Goal: Task Accomplishment & Management: Use online tool/utility

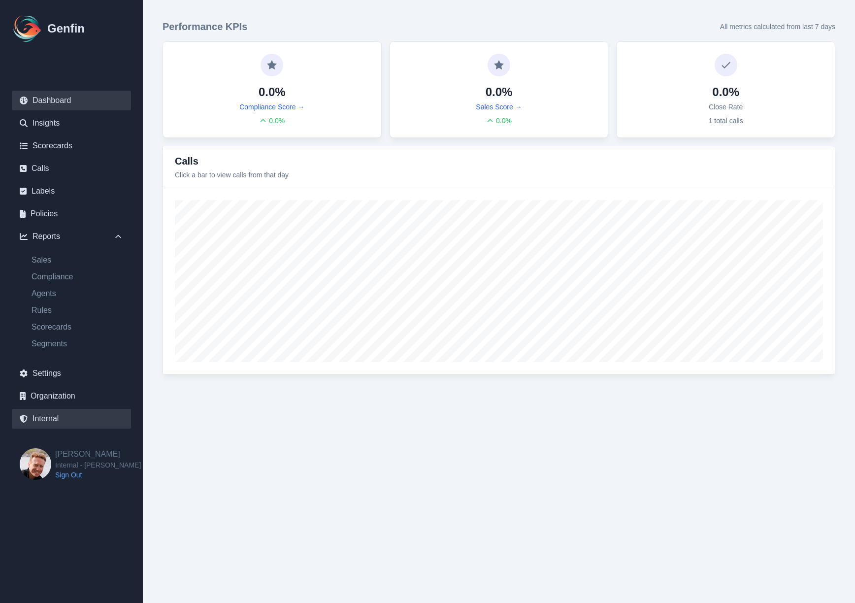
click at [46, 419] on link "Internal" at bounding box center [71, 419] width 119 height 20
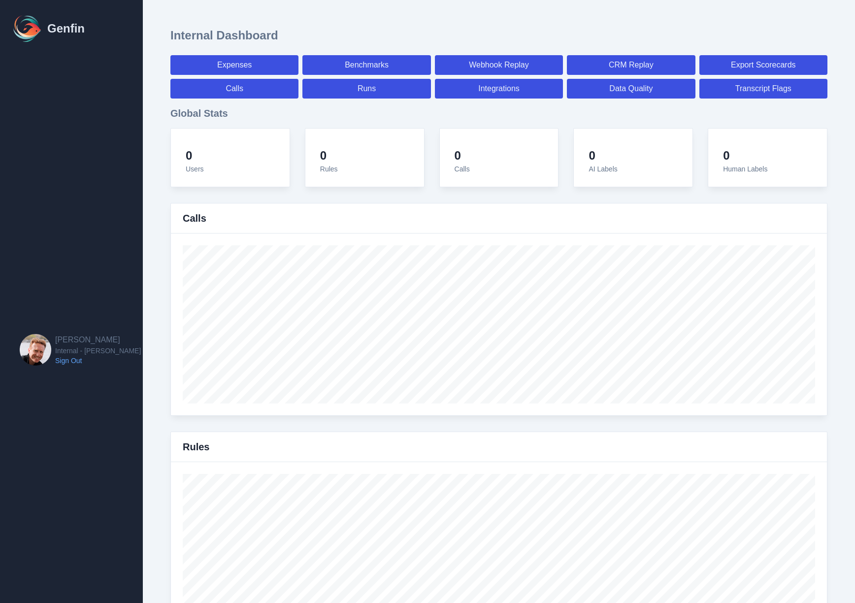
select select "paid"
select select "7"
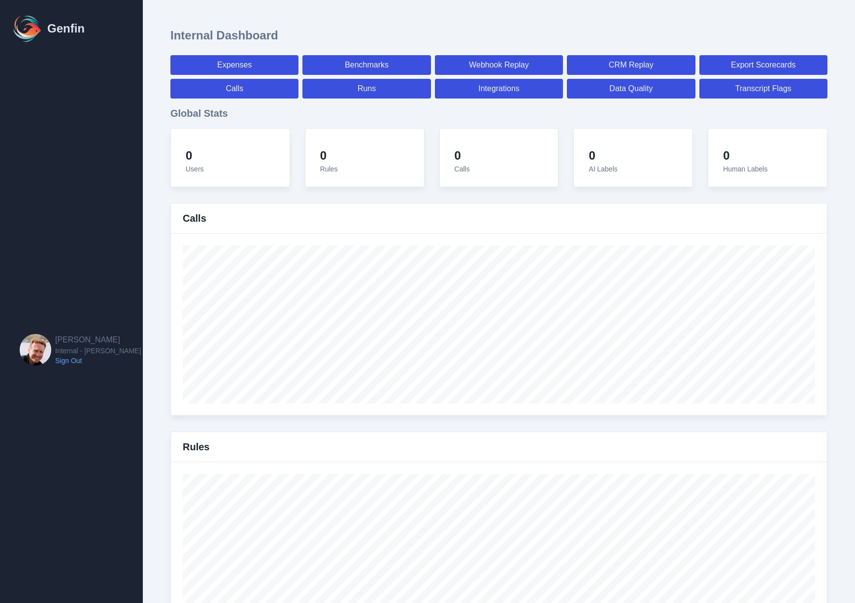
select select "paid"
select select "7"
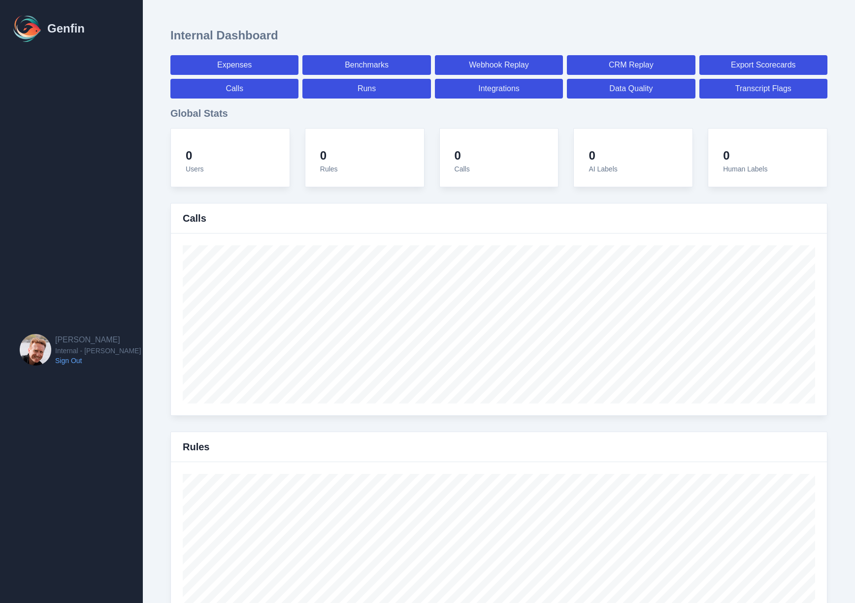
select select "7"
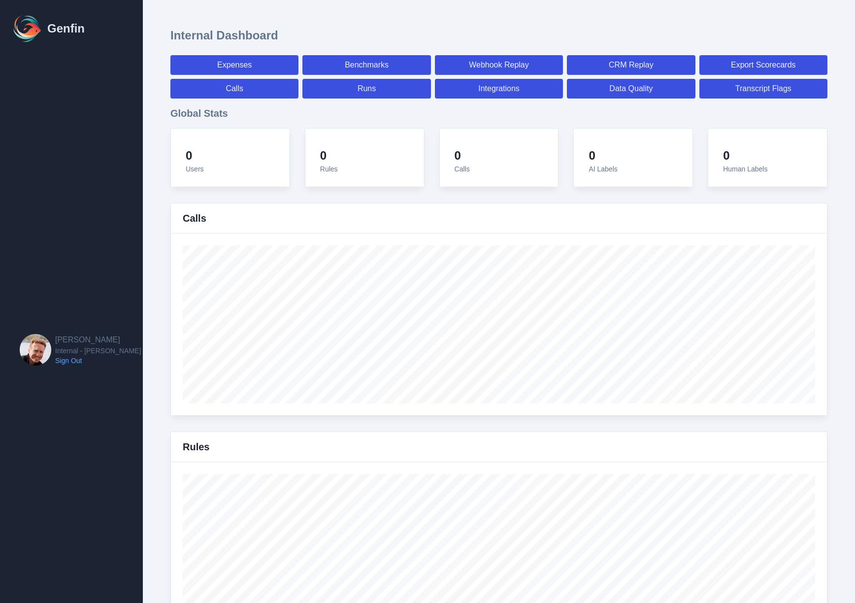
select select "7"
select select "paid"
select select "7"
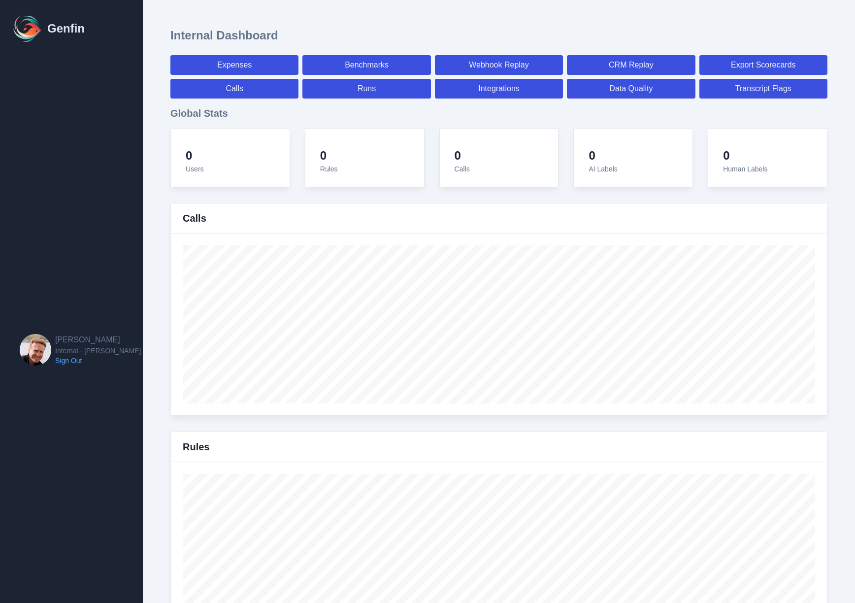
select select "7"
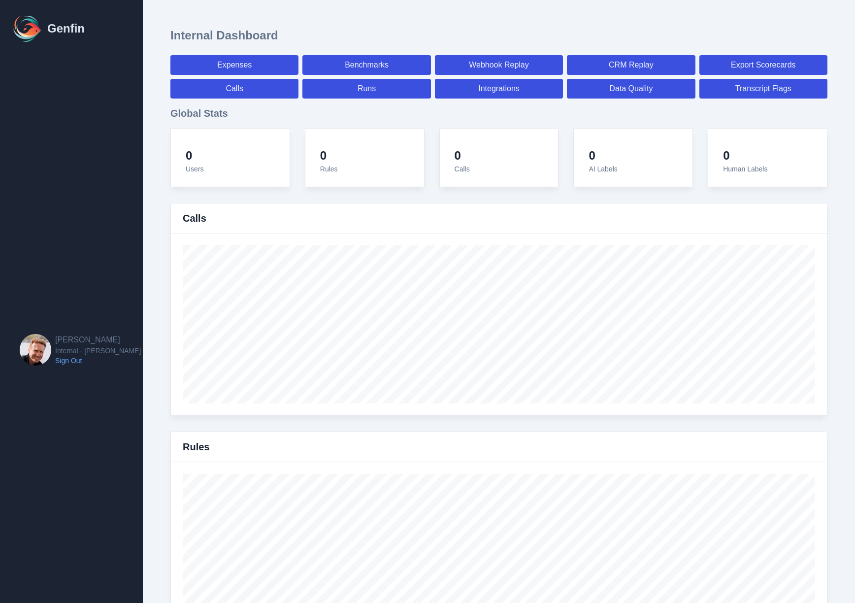
select select "7"
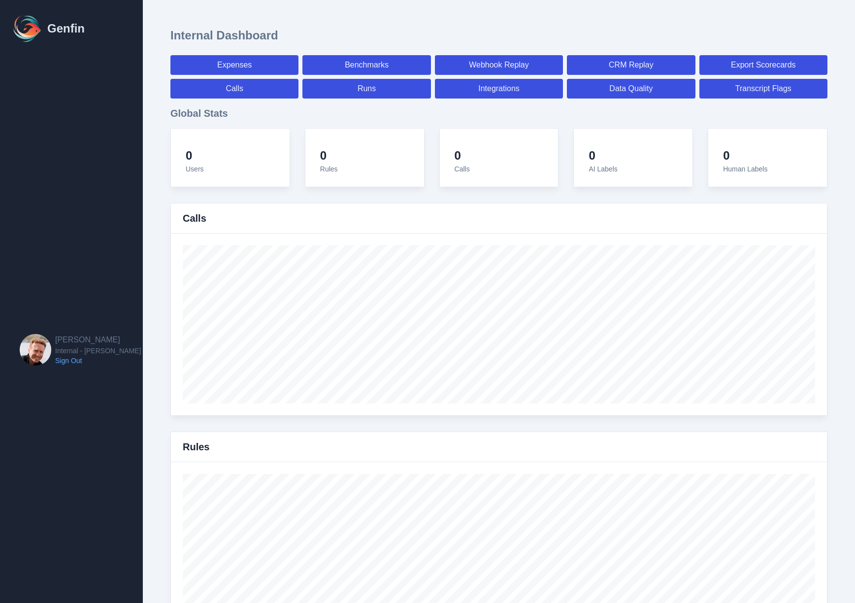
select select "7"
select select "paid"
select select "7"
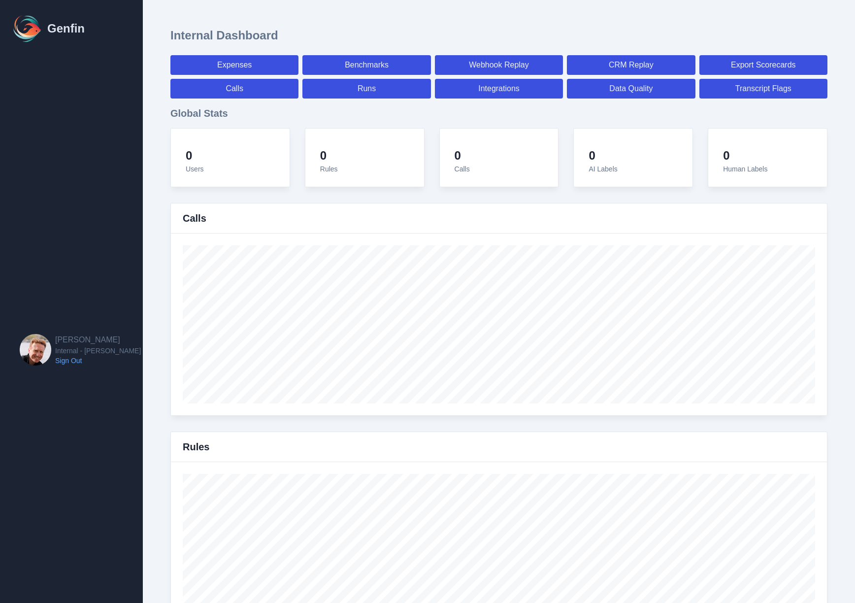
select select "7"
select select "paid"
select select "7"
select select "paid"
select select "7"
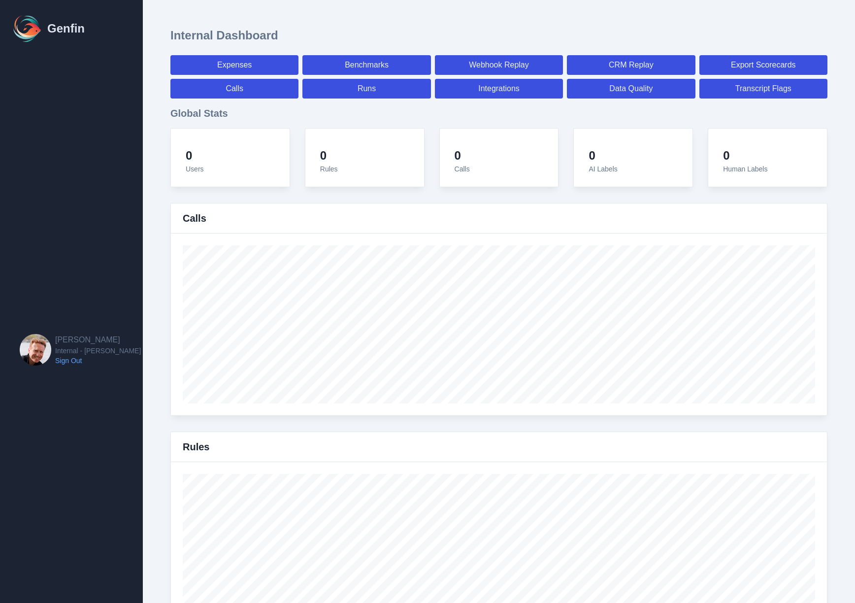
select select "7"
select select "paid"
select select "7"
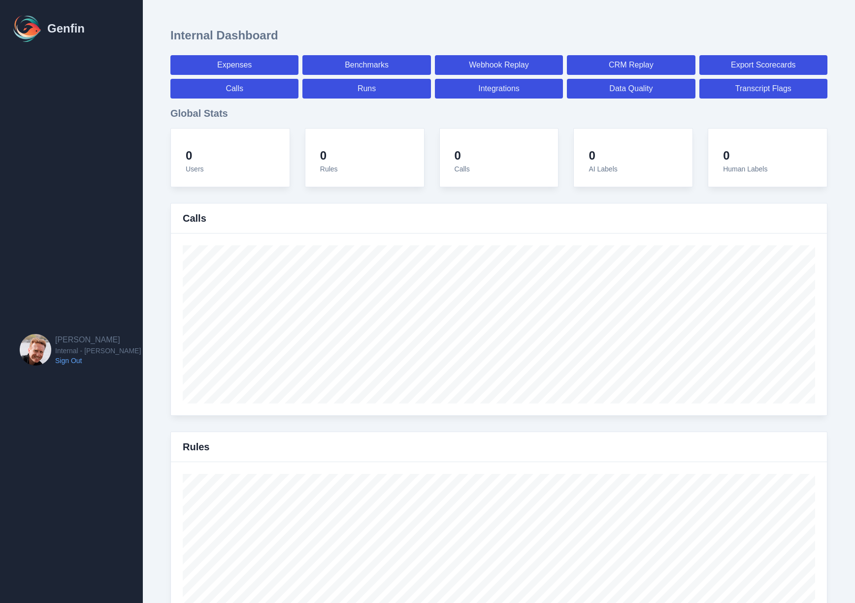
select select "7"
select select "paid"
select select "7"
select select "paid"
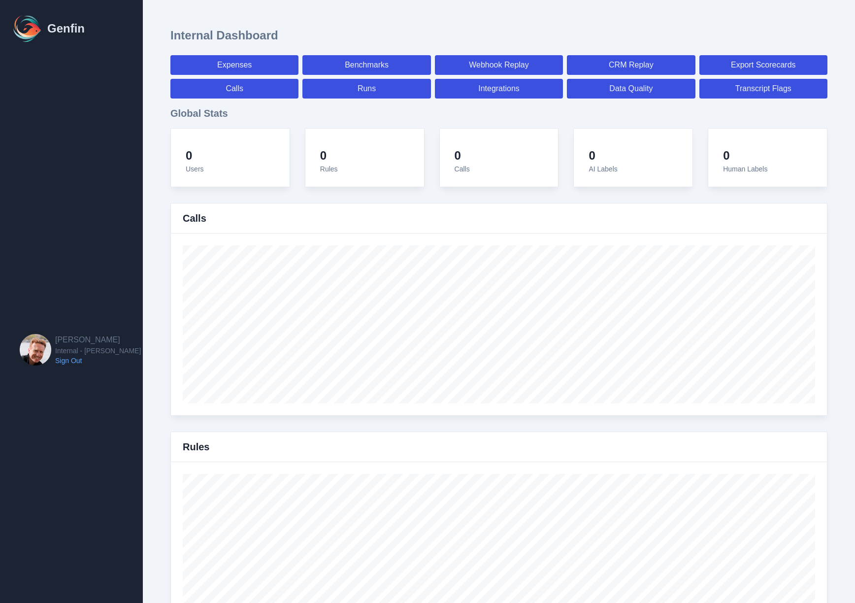
select select "7"
select select "paid"
select select "7"
select select "paid"
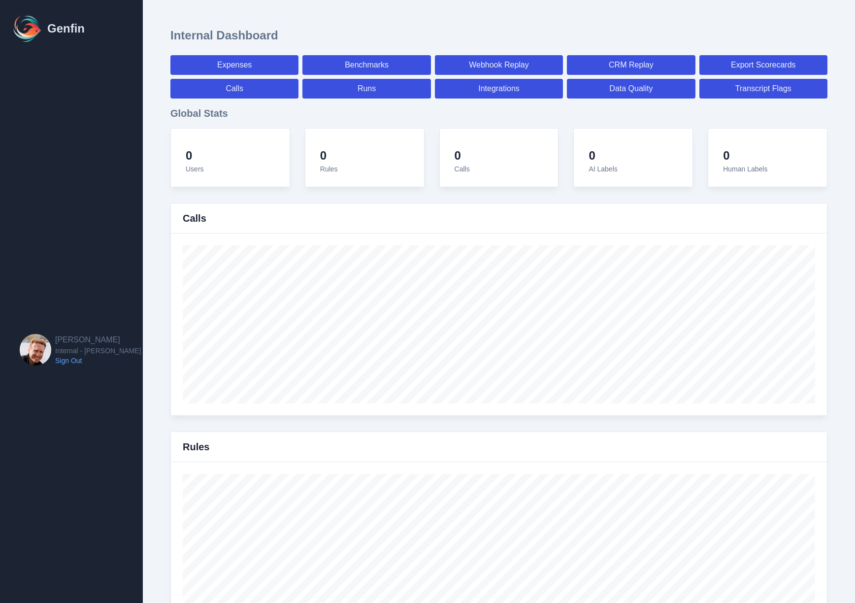
select select "7"
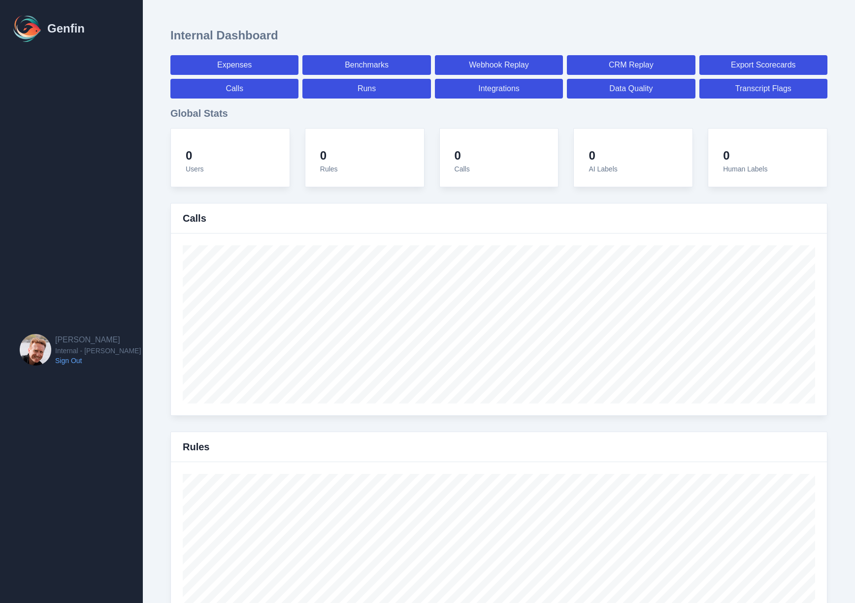
select select "7"
select select "paid"
select select "7"
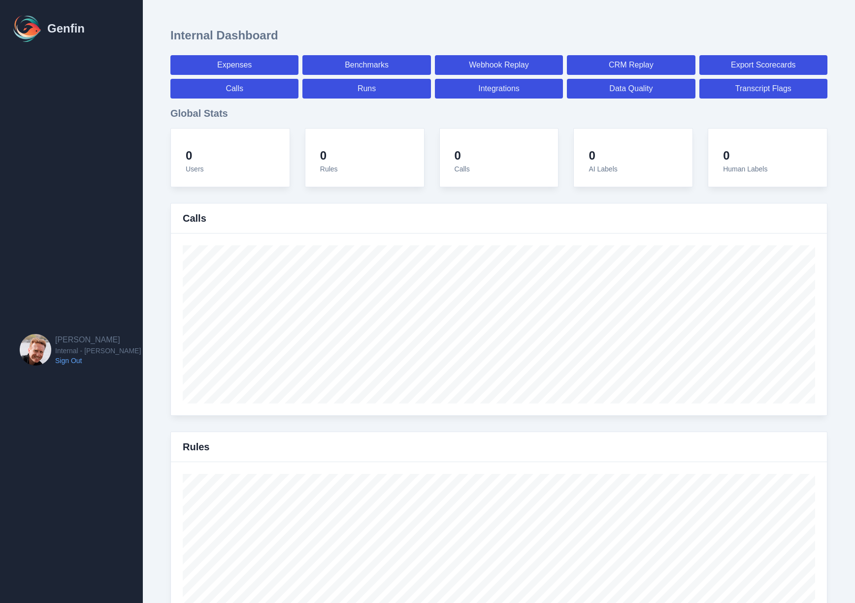
select select "7"
select select "paid"
select select "7"
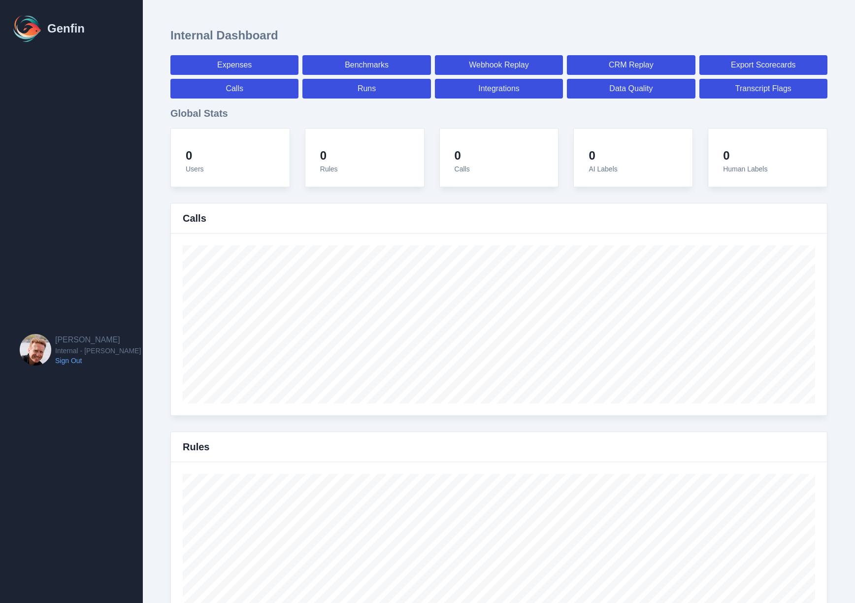
select select "7"
select select "paid"
select select "7"
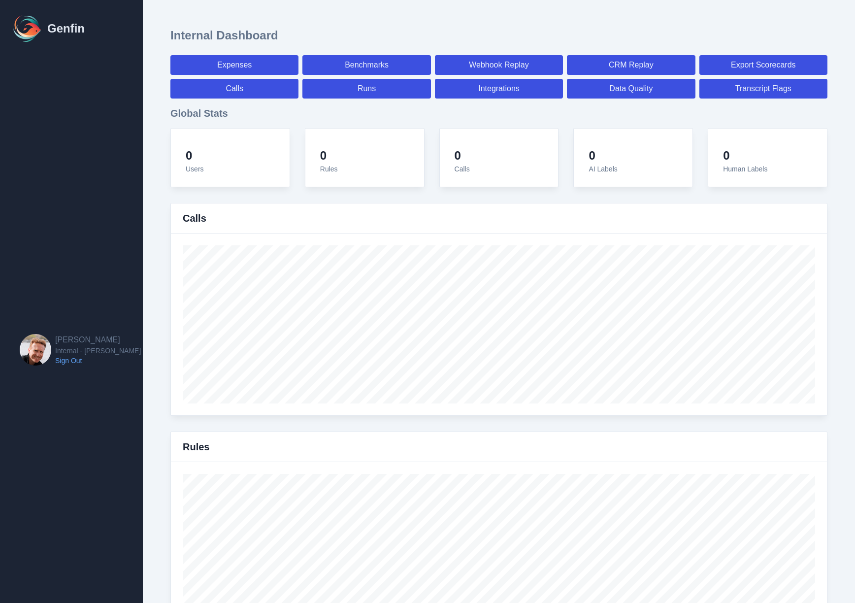
select select "7"
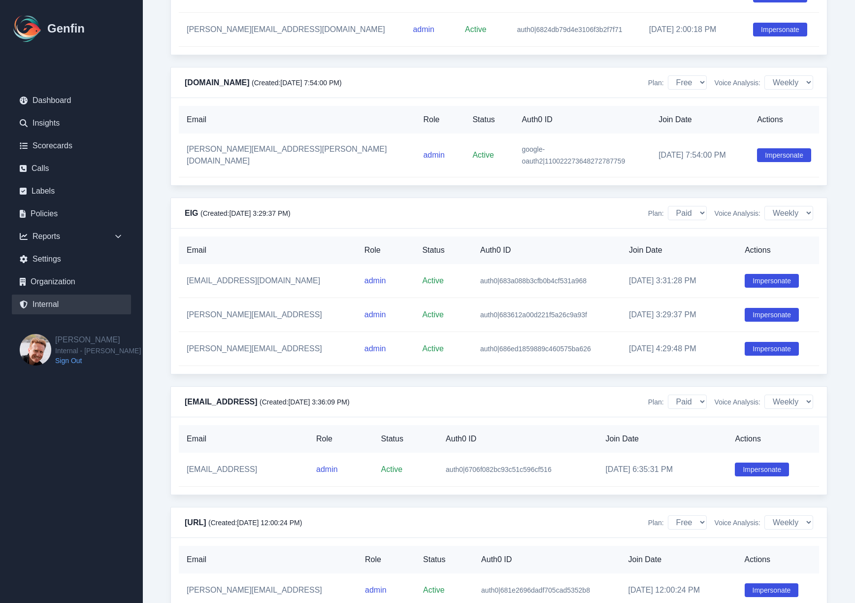
scroll to position [1099, 0]
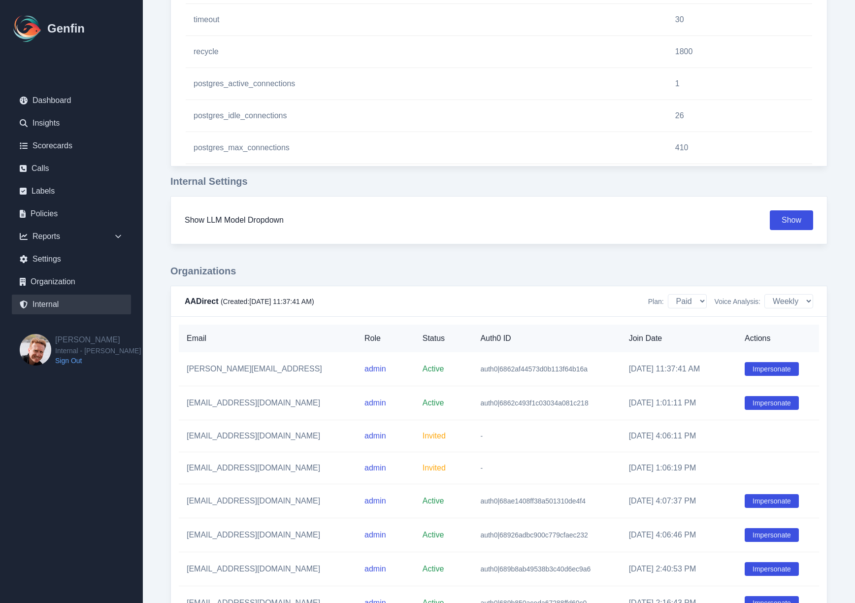
click at [767, 411] on td "Impersonate" at bounding box center [778, 403] width 82 height 34
click at [770, 404] on button "Impersonate" at bounding box center [772, 403] width 54 height 14
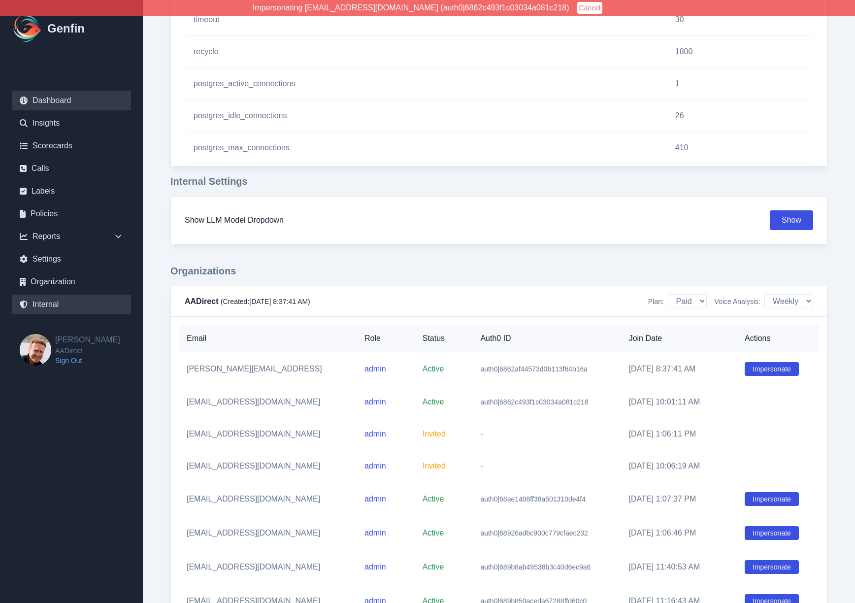
click at [36, 105] on link "Dashboard" at bounding box center [71, 101] width 119 height 20
